Goal: Task Accomplishment & Management: Complete application form

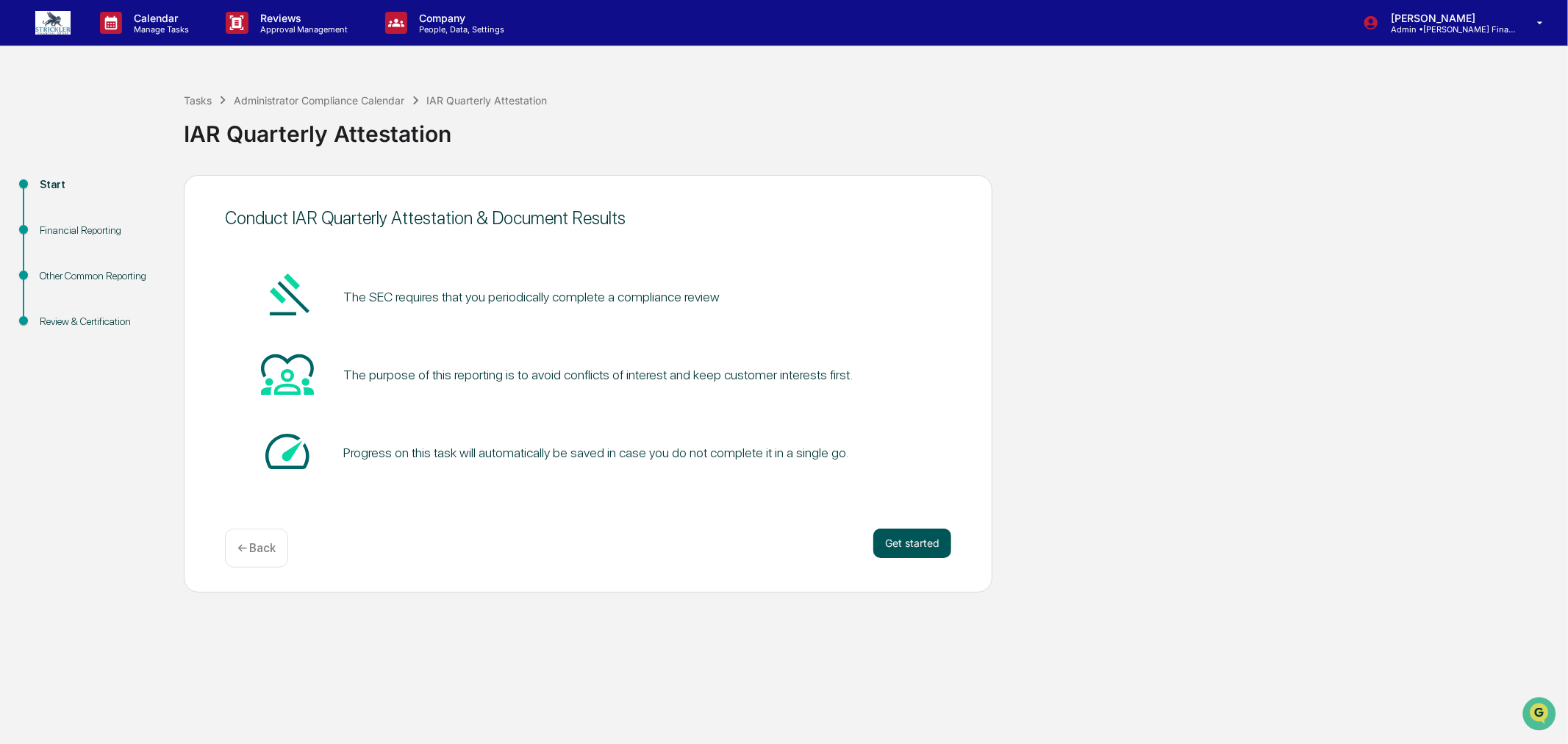
click at [906, 531] on button "Get started" at bounding box center [911, 543] width 78 height 29
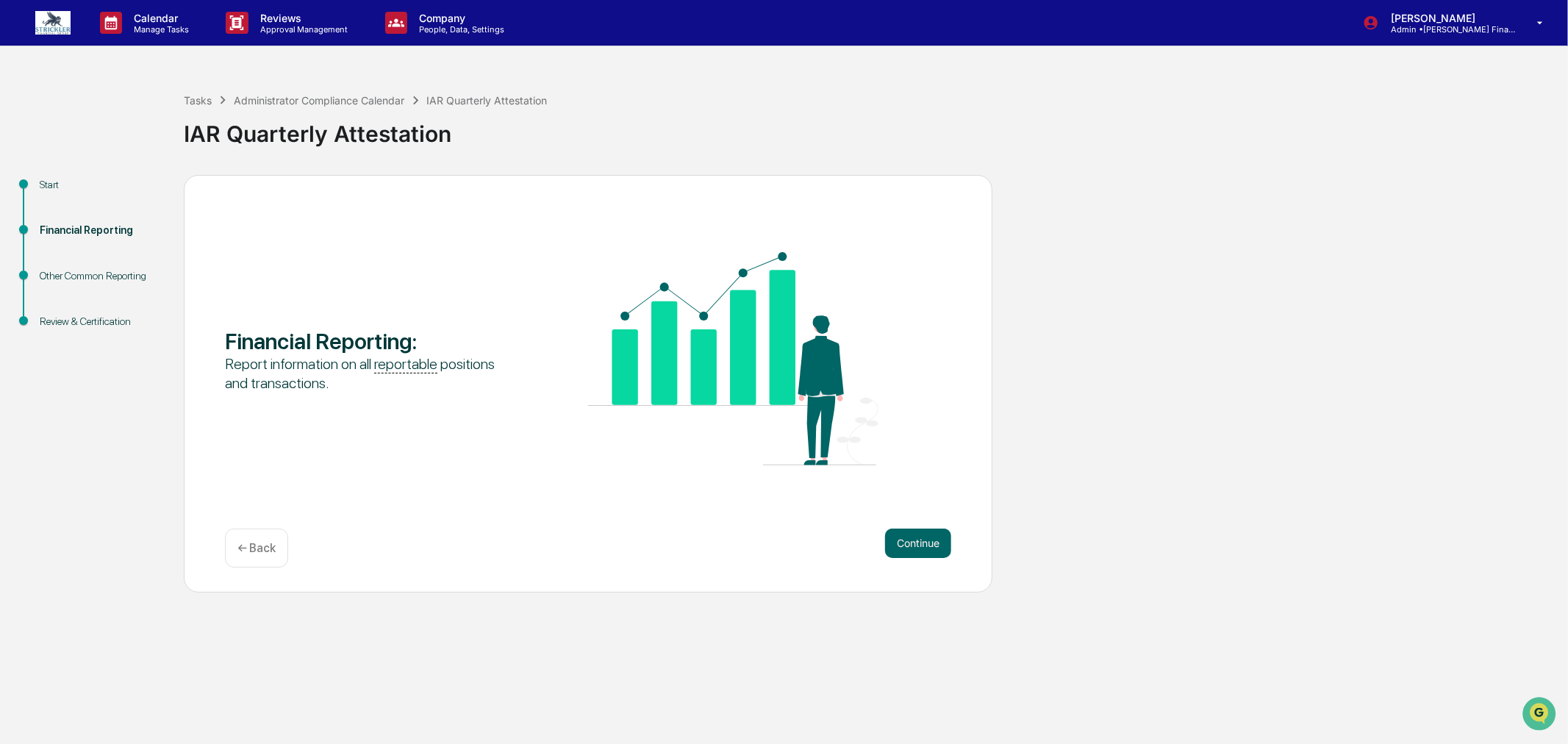
click at [906, 531] on button "Continue" at bounding box center [918, 543] width 66 height 29
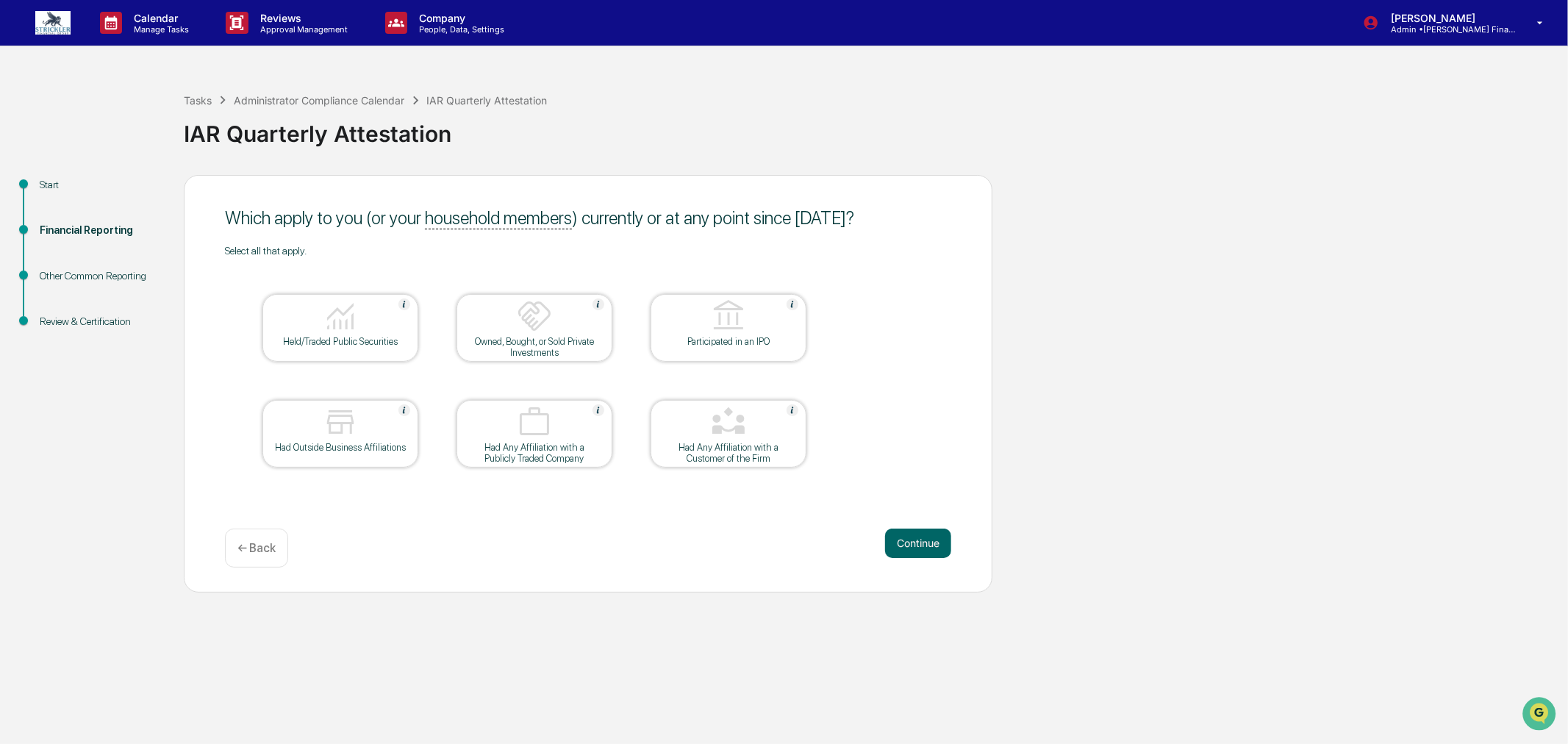
click at [906, 531] on button "Continue" at bounding box center [918, 543] width 66 height 29
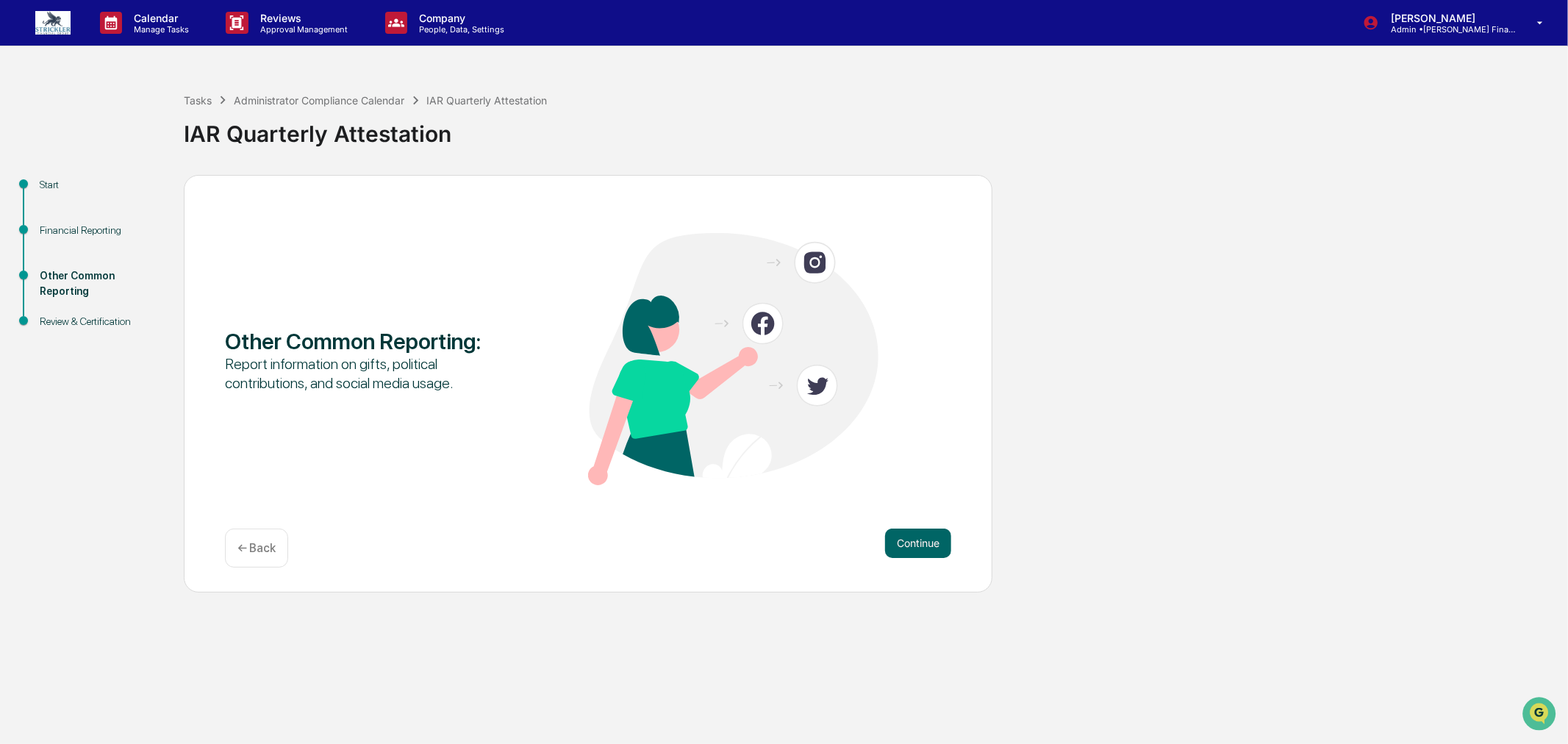
click at [906, 531] on button "Continue" at bounding box center [918, 543] width 66 height 29
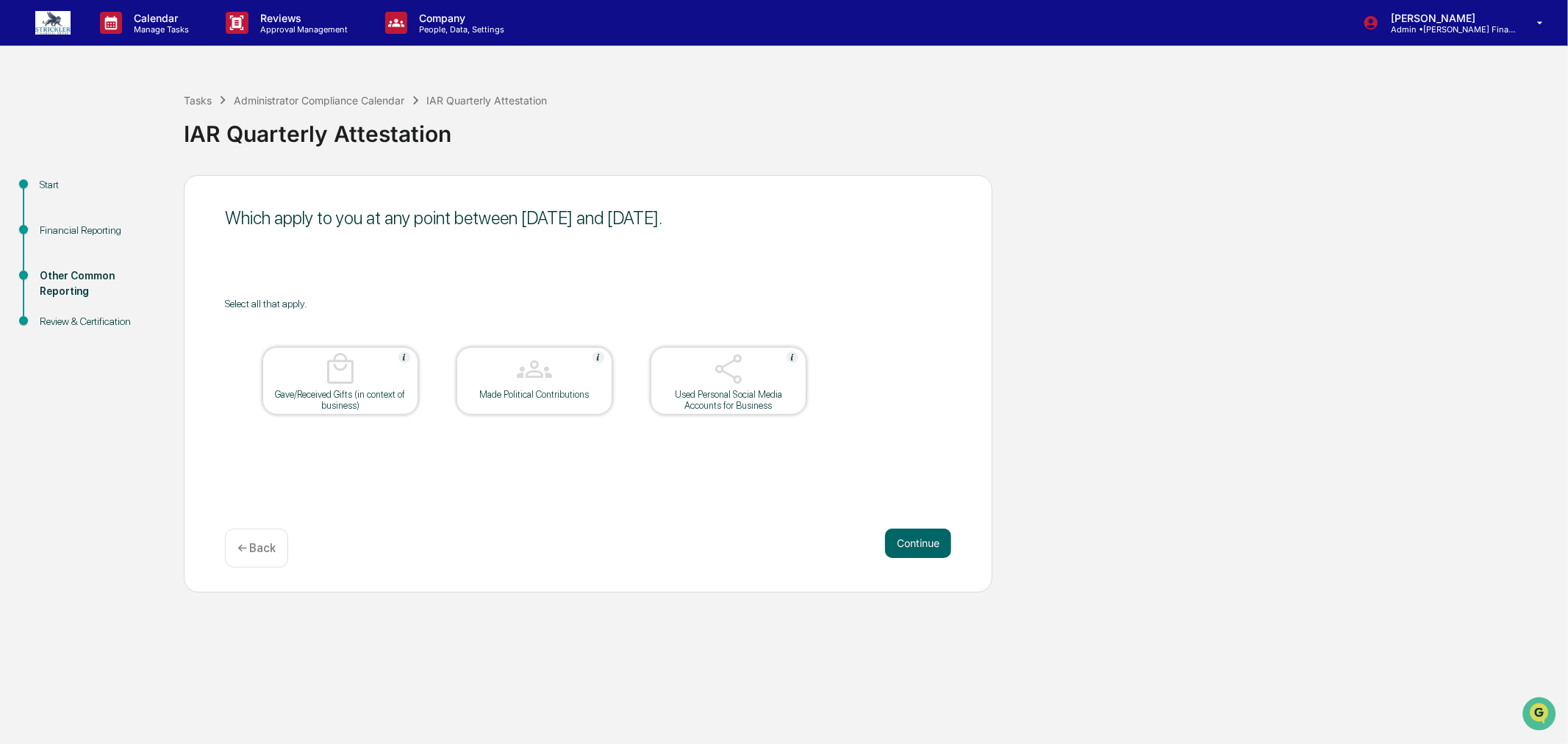
click at [906, 531] on button "Continue" at bounding box center [918, 543] width 66 height 29
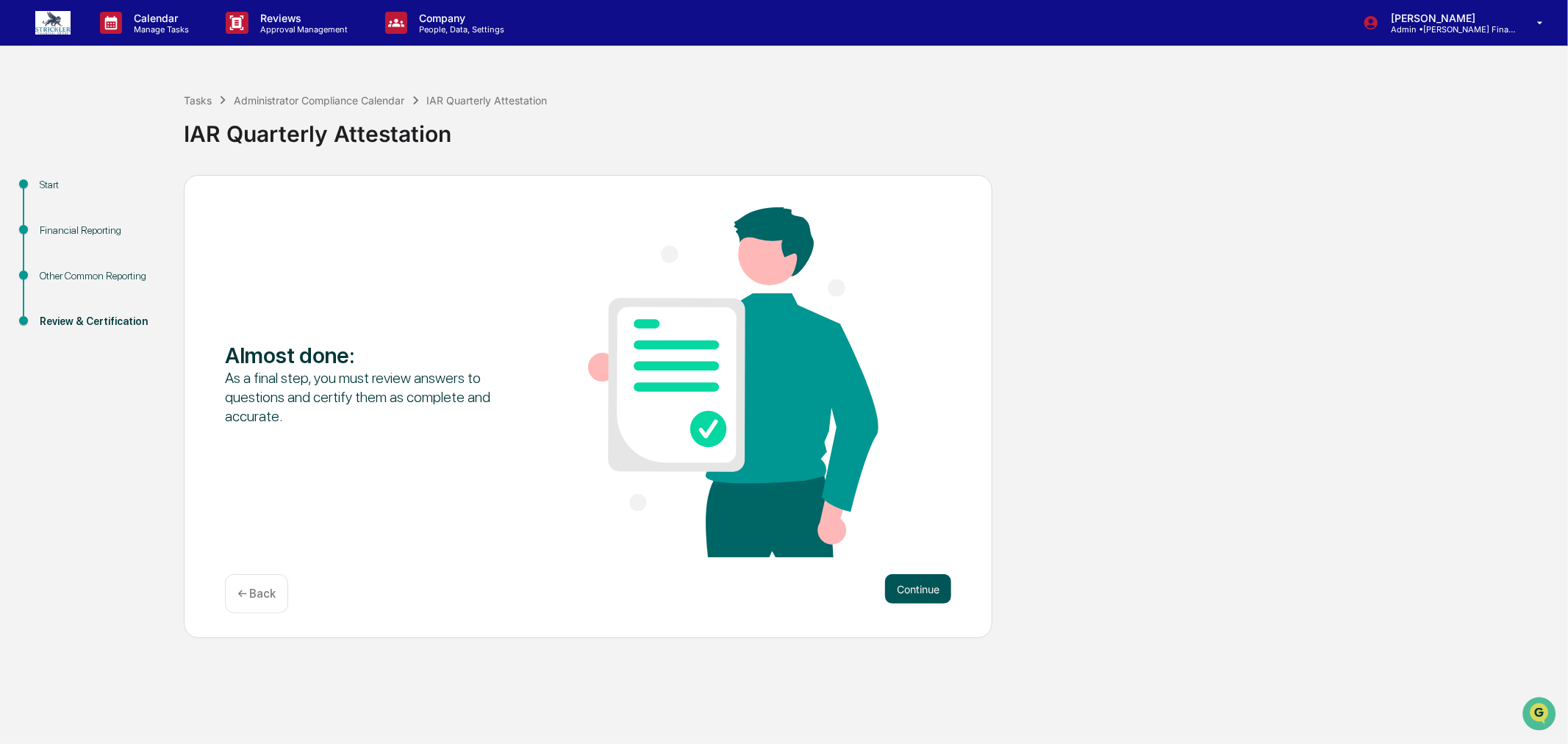
click at [914, 590] on button "Continue" at bounding box center [918, 589] width 66 height 29
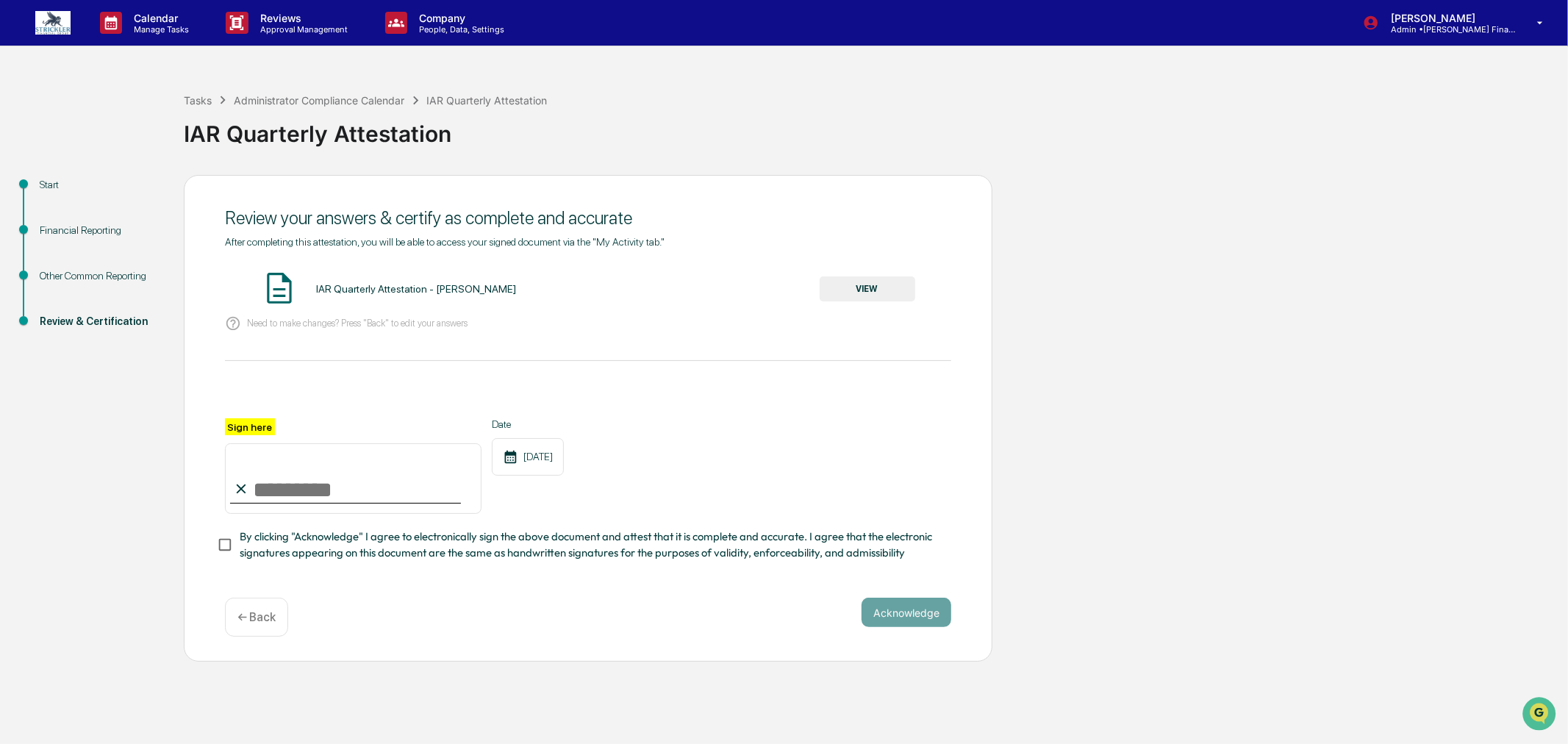
click at [872, 287] on button "VIEW" at bounding box center [868, 289] width 95 height 25
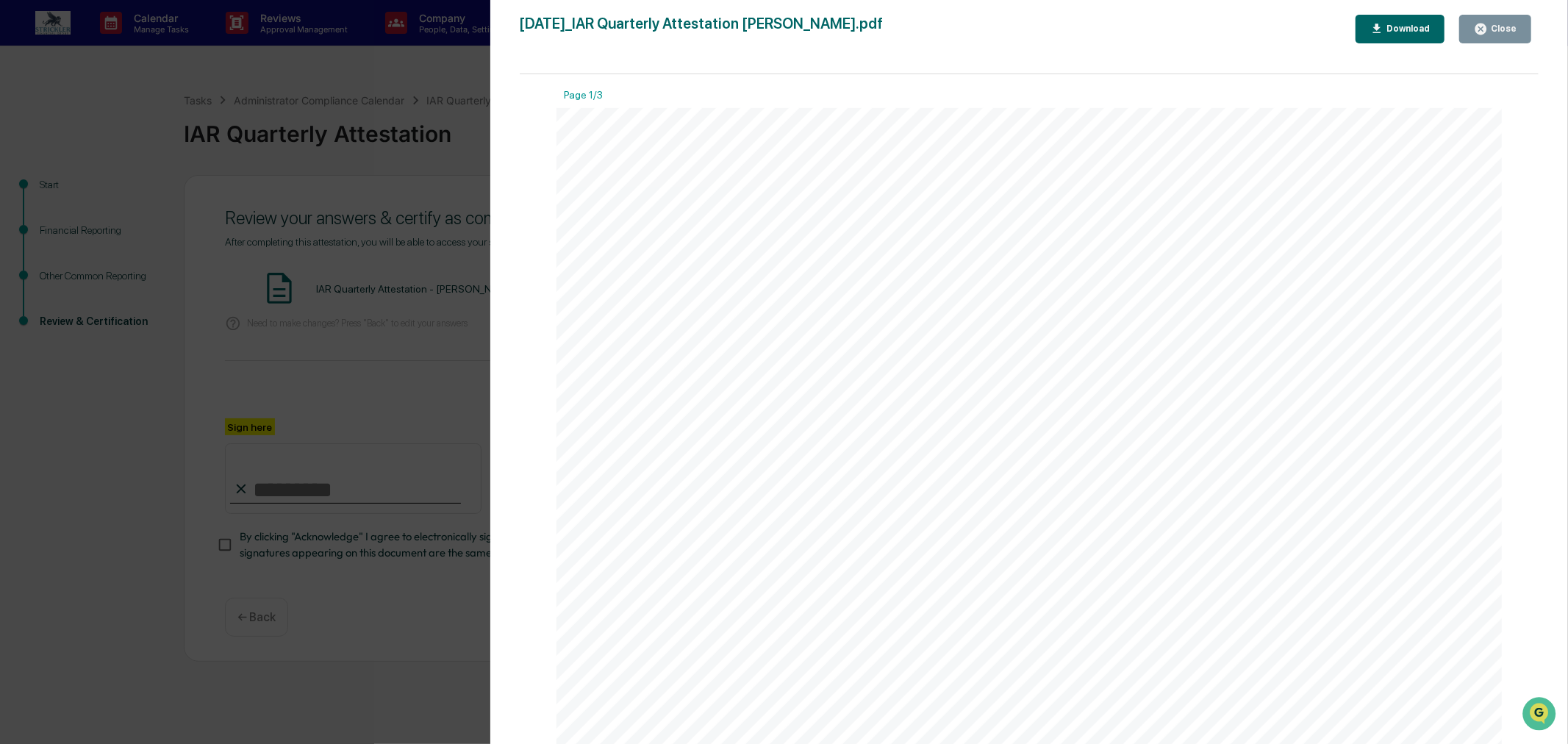
click at [1504, 30] on div "Close" at bounding box center [1502, 28] width 28 height 10
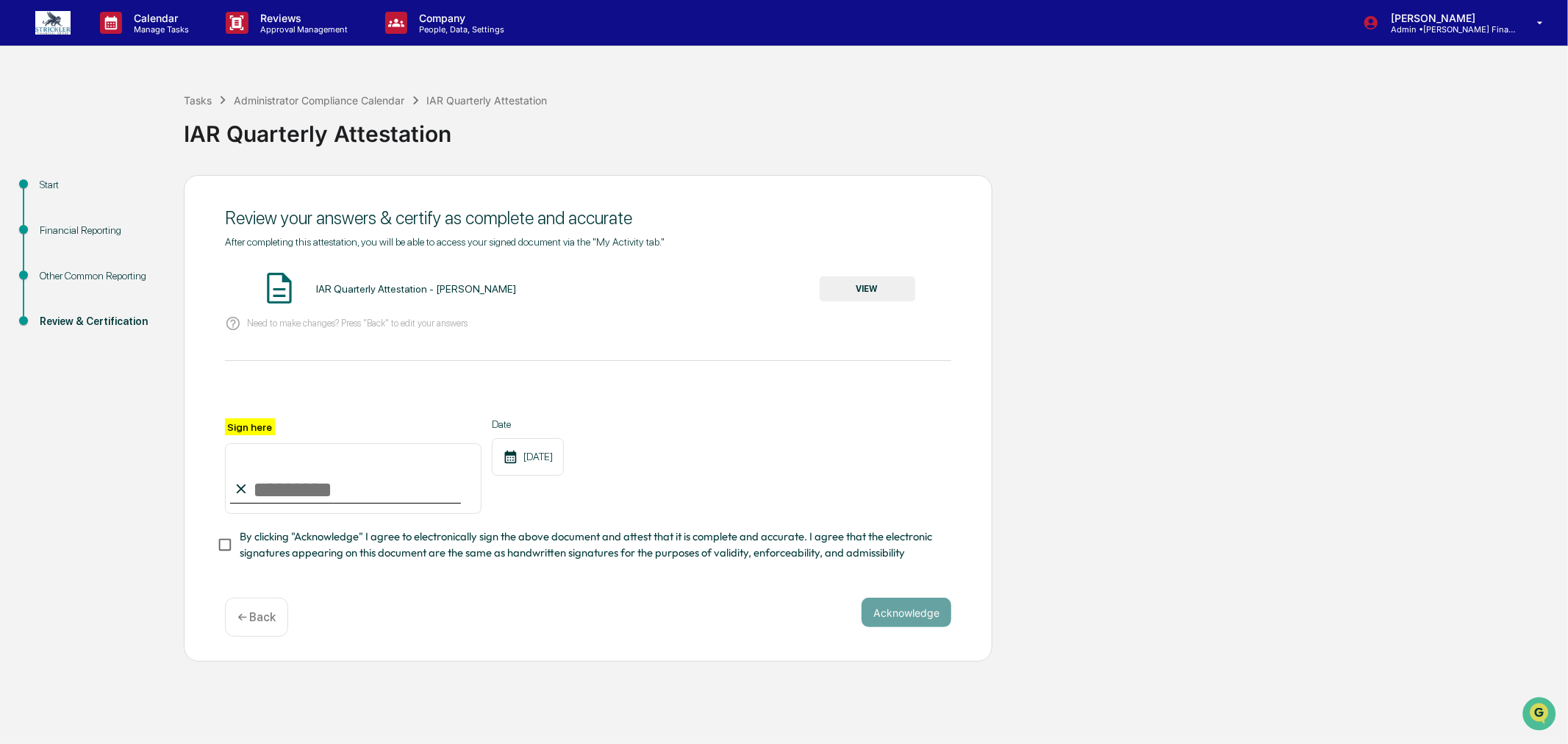
click at [293, 505] on input "Sign here" at bounding box center [353, 478] width 256 height 71
type input "**********"
click at [899, 627] on button "Acknowledge" at bounding box center [906, 612] width 90 height 29
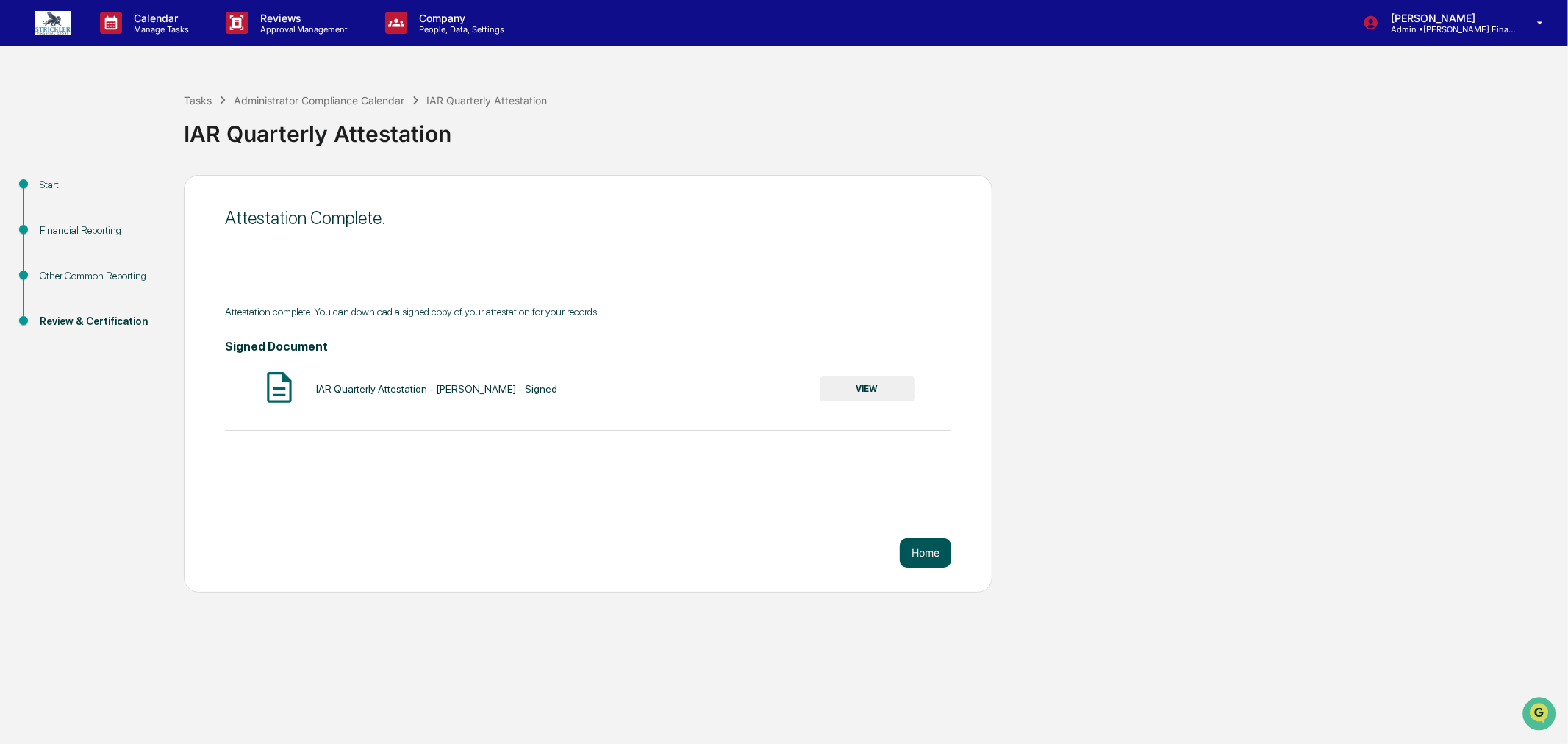
click at [921, 555] on button "Home" at bounding box center [925, 553] width 51 height 29
